Goal: Information Seeking & Learning: Learn about a topic

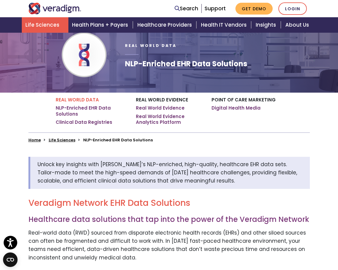
scroll to position [31, 0]
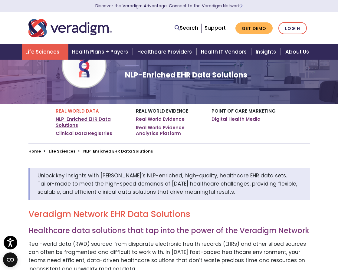
click at [103, 122] on link "NLP-Enriched EHR Data Solutions" at bounding box center [91, 122] width 71 height 12
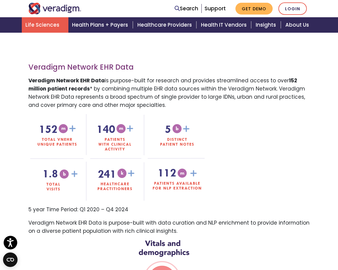
scroll to position [298, 0]
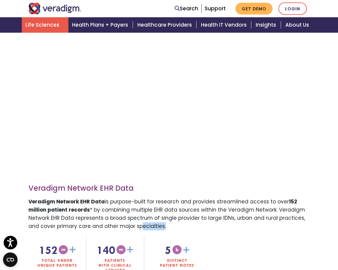
drag, startPoint x: 164, startPoint y: 228, endPoint x: 139, endPoint y: 223, distance: 25.0
click at [139, 223] on p "Veradigm Network EHR Data is purpose-built for research and provides streamline…" at bounding box center [169, 214] width 282 height 33
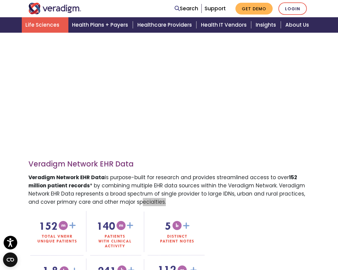
scroll to position [359, 0]
